Goal: Use online tool/utility: Use online tool/utility

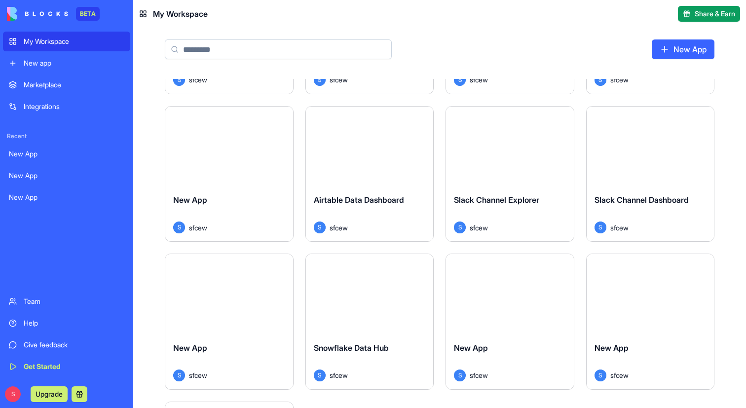
scroll to position [181, 0]
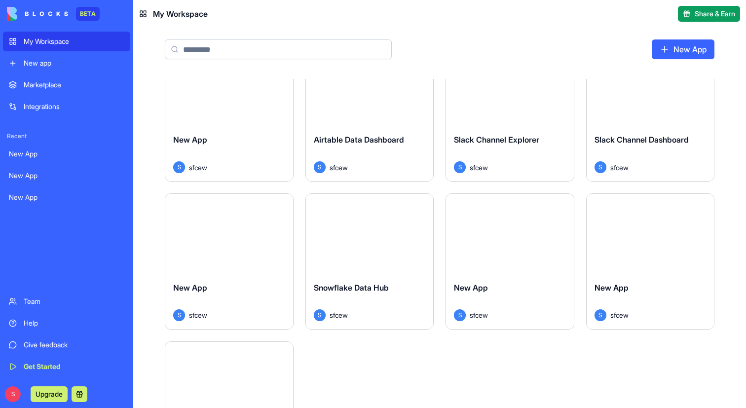
click at [359, 261] on div "Launch" at bounding box center [370, 234] width 128 height 80
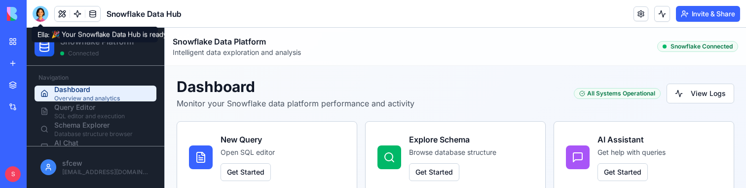
click at [41, 6] on div at bounding box center [41, 14] width 16 height 16
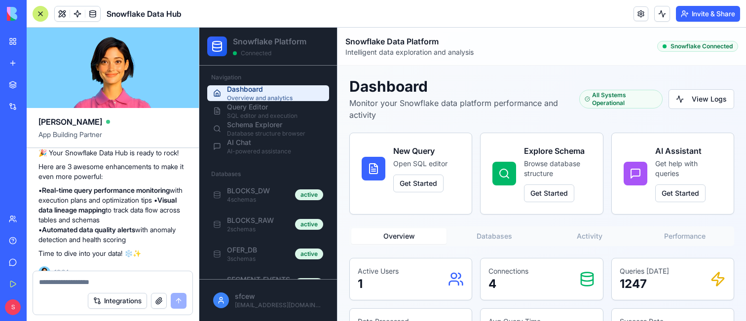
scroll to position [678, 0]
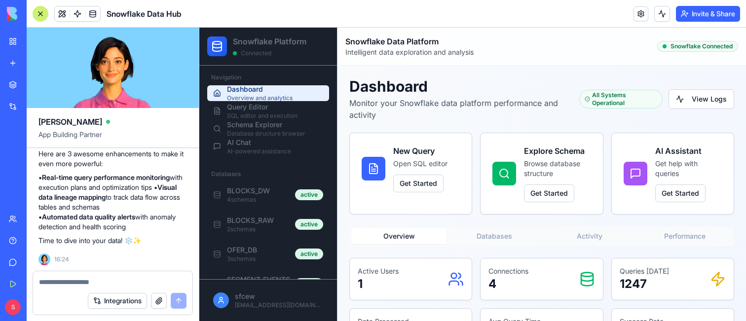
click at [72, 281] on textarea at bounding box center [113, 282] width 148 height 10
type textarea "**********"
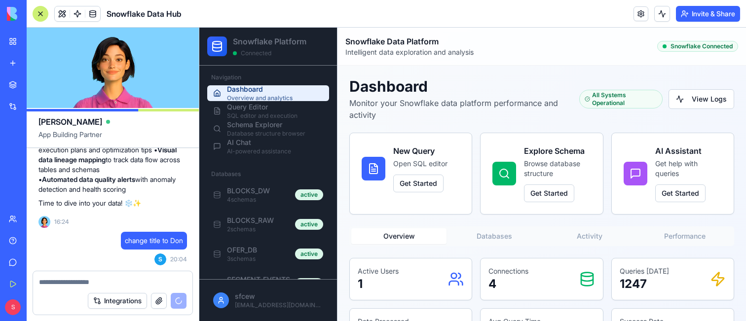
scroll to position [763, 0]
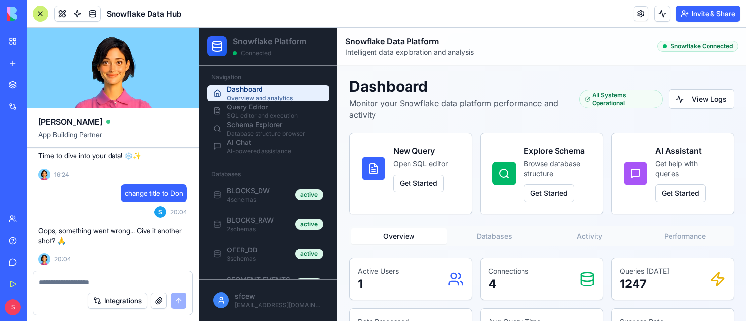
click at [97, 279] on textarea at bounding box center [113, 282] width 148 height 10
click at [67, 284] on textarea at bounding box center [113, 282] width 148 height 10
type textarea "******"
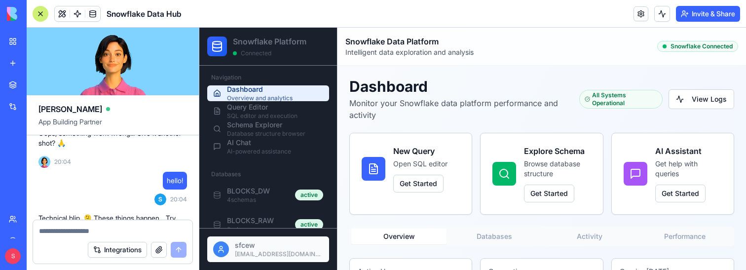
scroll to position [848, 0]
